Goal: Task Accomplishment & Management: Use online tool/utility

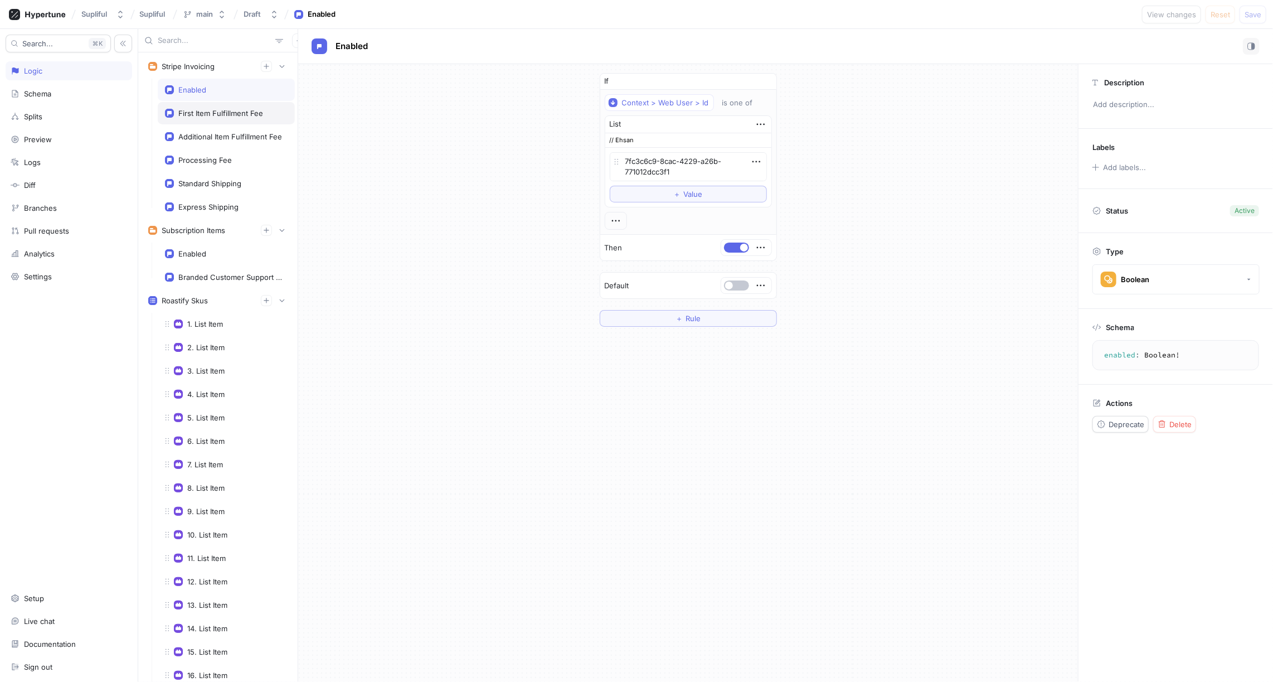
click at [208, 113] on div "First Item Fulfillment Fee" at bounding box center [220, 113] width 85 height 9
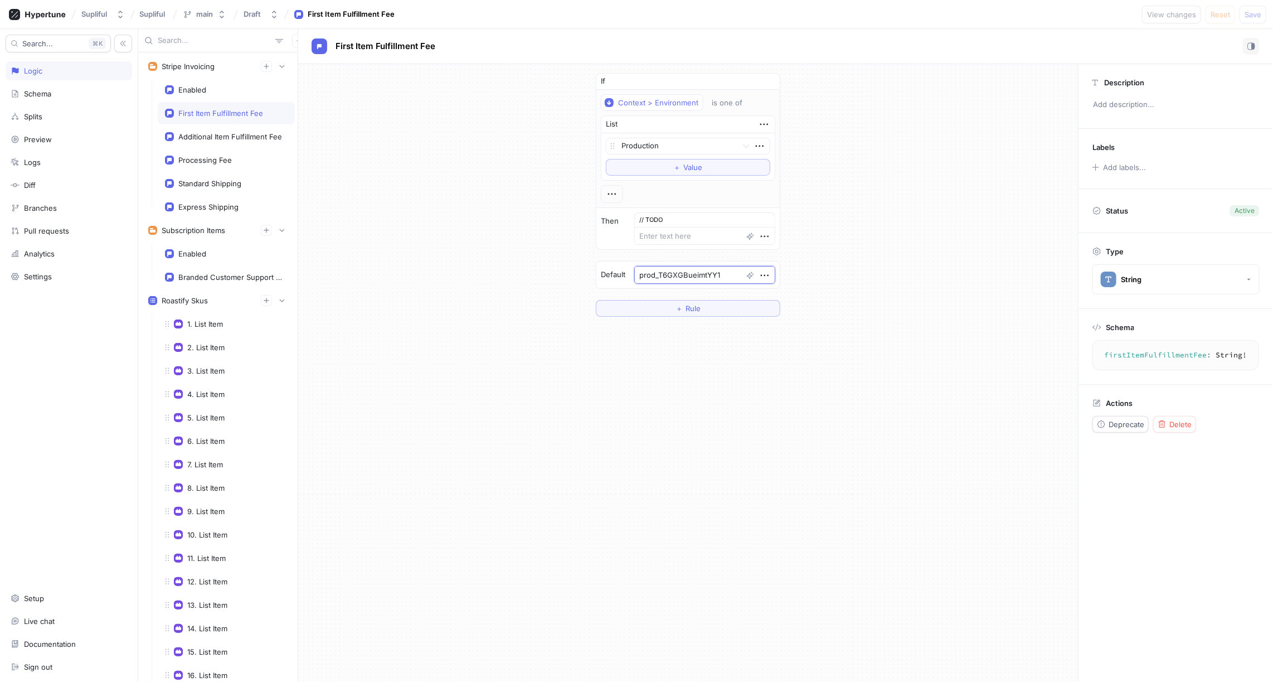
click at [673, 270] on textarea "prod_T6GXGBueimtYY1" at bounding box center [704, 275] width 141 height 18
click at [225, 137] on div "Additional Item Fulfillment Fee" at bounding box center [230, 136] width 104 height 9
type textarea "x"
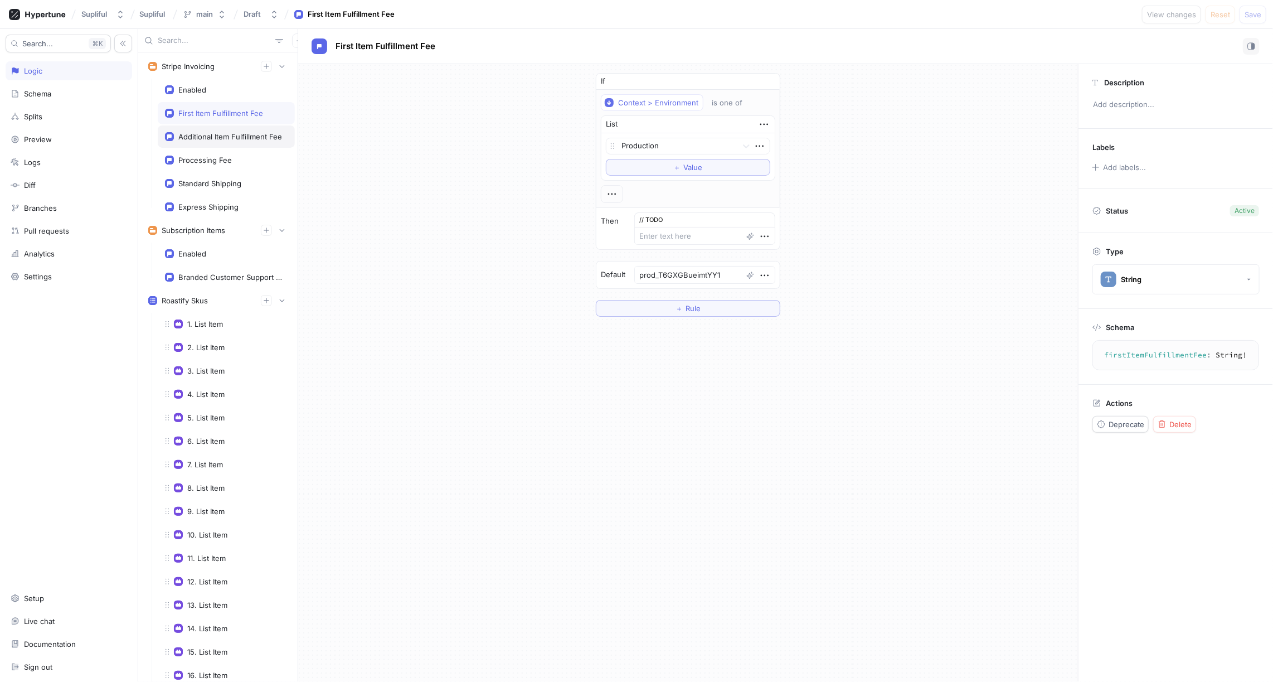
type textarea "prod_T6GXZ95MxR4hn6"
click at [672, 272] on textarea "prod_T6GXZ95MxR4hn6" at bounding box center [704, 275] width 141 height 18
click at [215, 183] on div "Standard Shipping" at bounding box center [209, 183] width 63 height 9
type textarea "x"
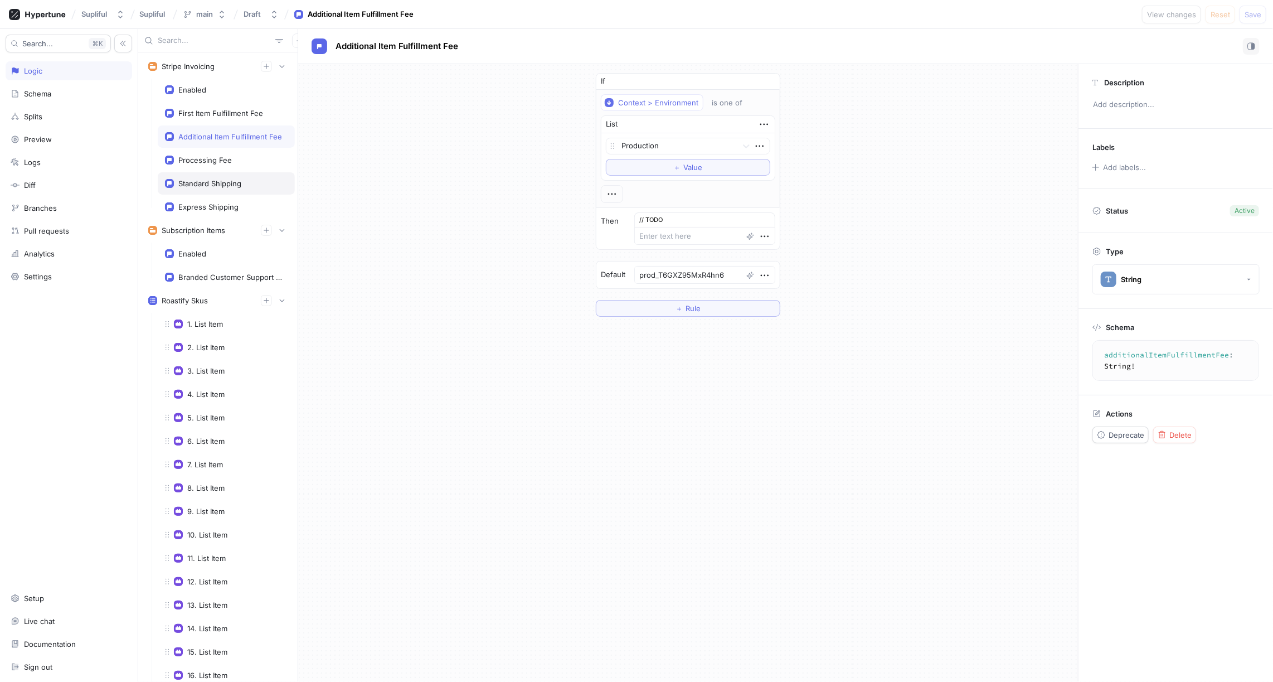
type textarea "prod_T6GVeXcToI13E8"
click at [677, 271] on textarea "prod_T6GVeXcToI13E8" at bounding box center [704, 275] width 141 height 18
click at [226, 206] on div "Express Shipping" at bounding box center [208, 206] width 60 height 9
type textarea "x"
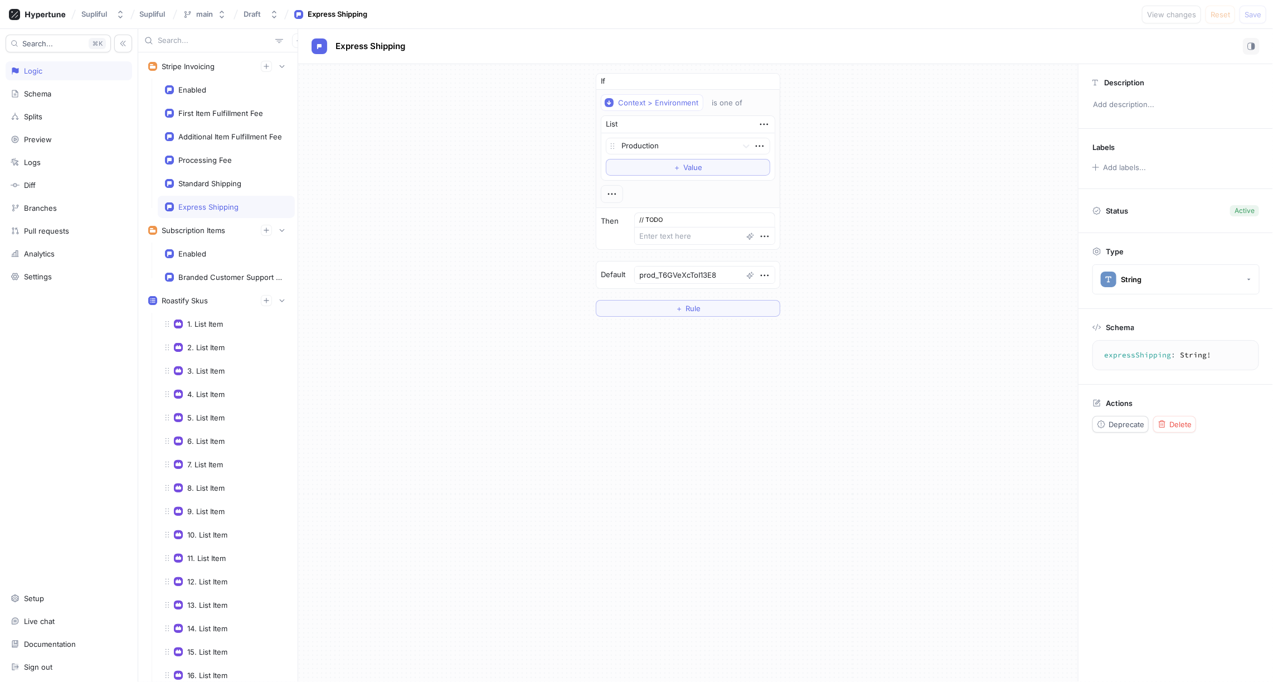
type textarea "prod_T6GVwqmuZOyW0C"
click at [672, 272] on textarea "prod_T6GVwqmuZOyW0C" at bounding box center [704, 275] width 141 height 18
click at [227, 179] on div "Standard Shipping" at bounding box center [209, 183] width 63 height 9
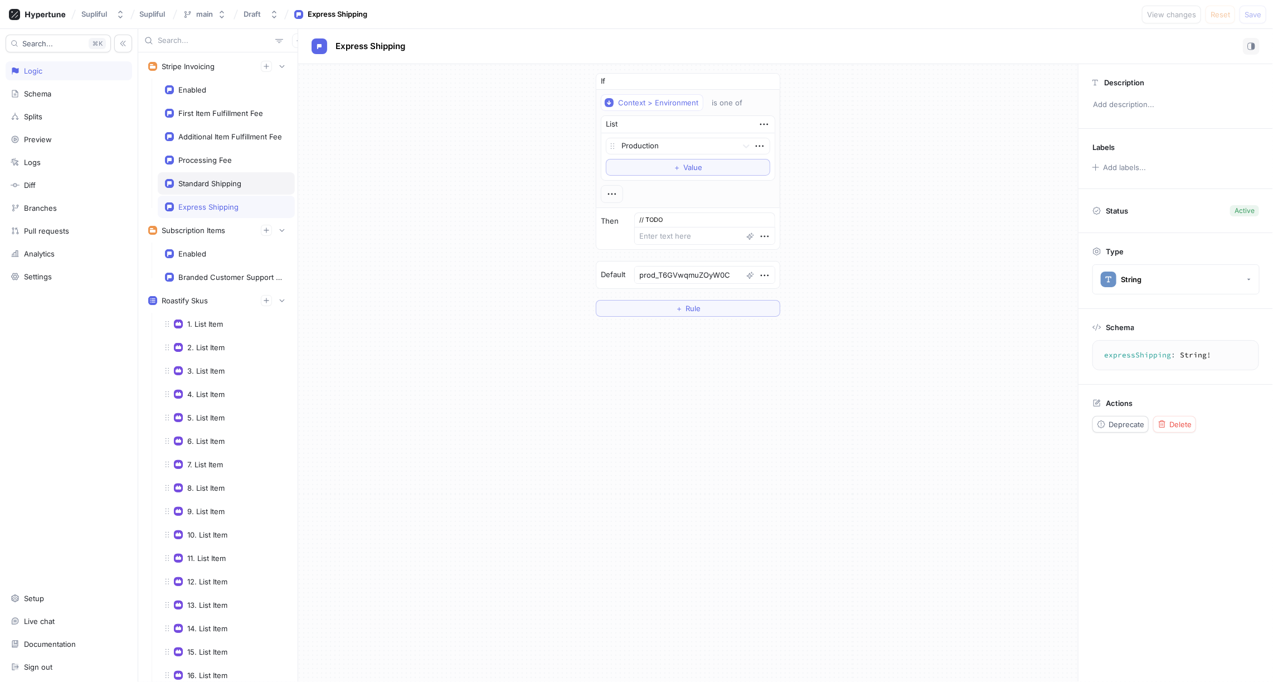
type textarea "x"
type textarea "prod_T6GVeXcToI13E8"
click at [211, 156] on div "Processing Fee" at bounding box center [205, 160] width 54 height 9
type textarea "x"
type textarea "prod_T6GWbmu9RkQfmb"
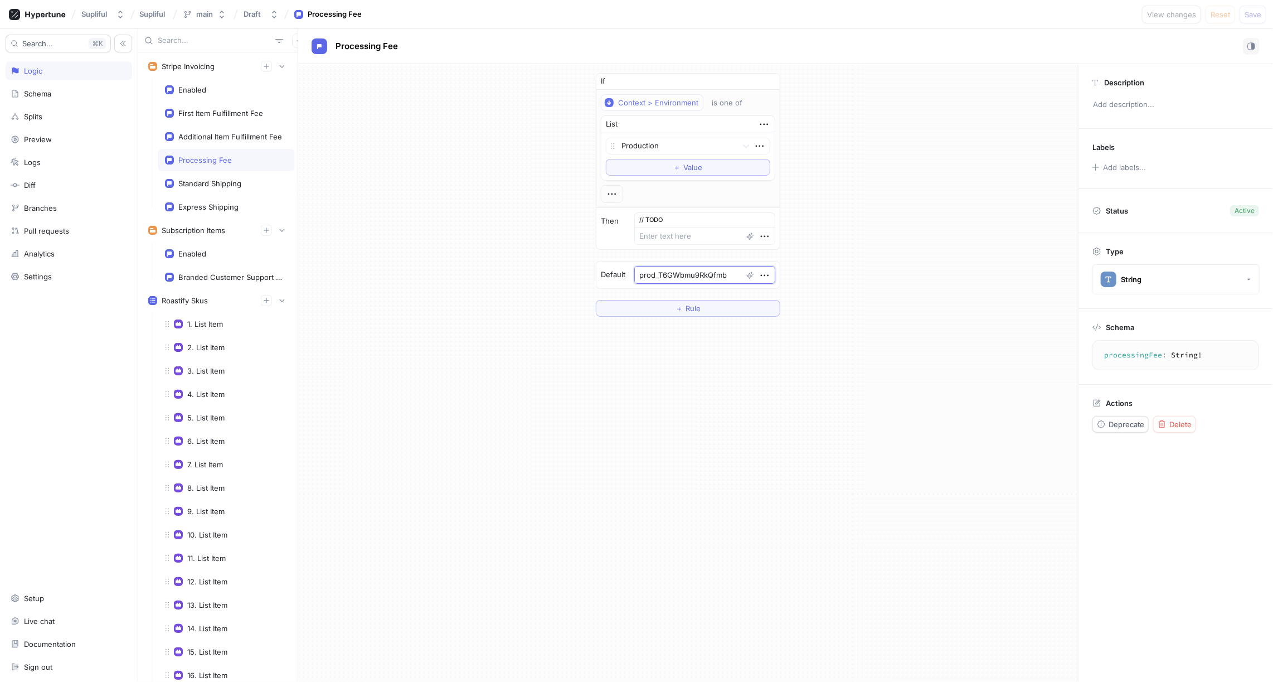
click at [676, 271] on textarea "prod_T6GWbmu9RkQfmb" at bounding box center [704, 275] width 141 height 18
click at [944, 133] on div "If Context > Environment is one of List Production To pick up a draggable item,…" at bounding box center [688, 194] width 780 height 261
type textarea "x"
